Goal: Task Accomplishment & Management: Manage account settings

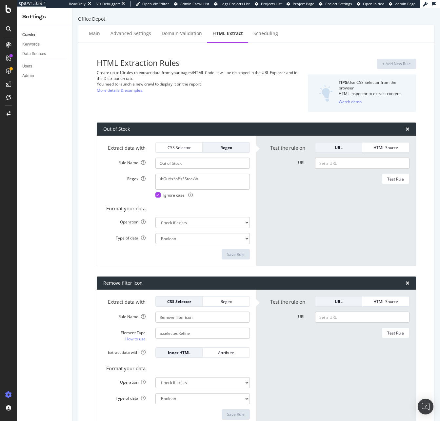
select select "exist"
select select "i"
select select "list"
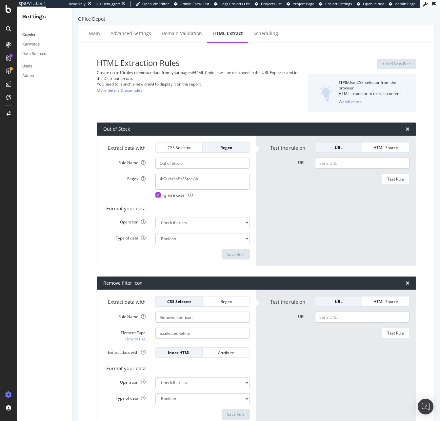
select select "exist"
select select "count"
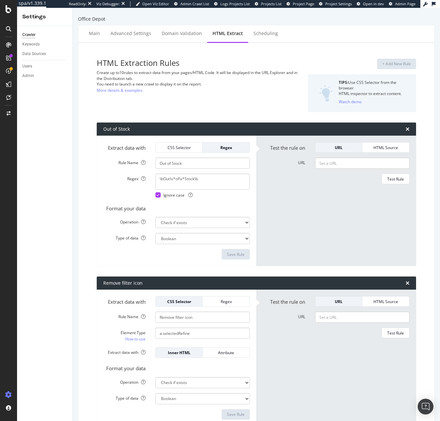
scroll to position [423, 0]
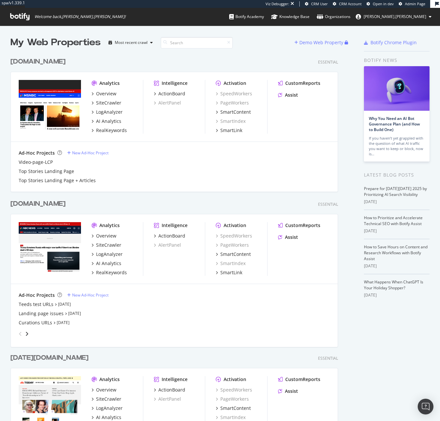
scroll to position [416, 430]
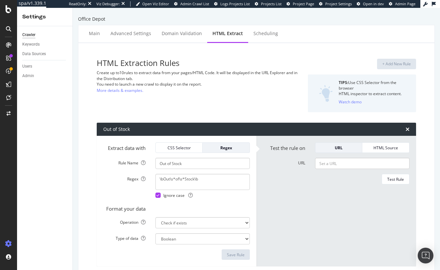
select select "exist"
select select "i"
select select "list"
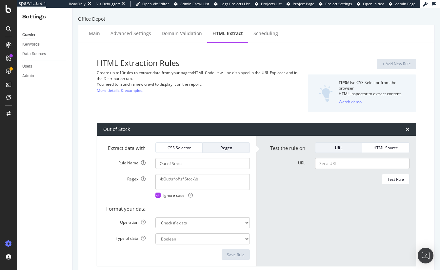
select select "exist"
select select "count"
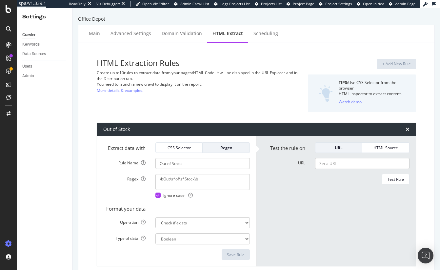
scroll to position [423, 0]
